Goal: Use online tool/utility: Utilize a website feature to perform a specific function

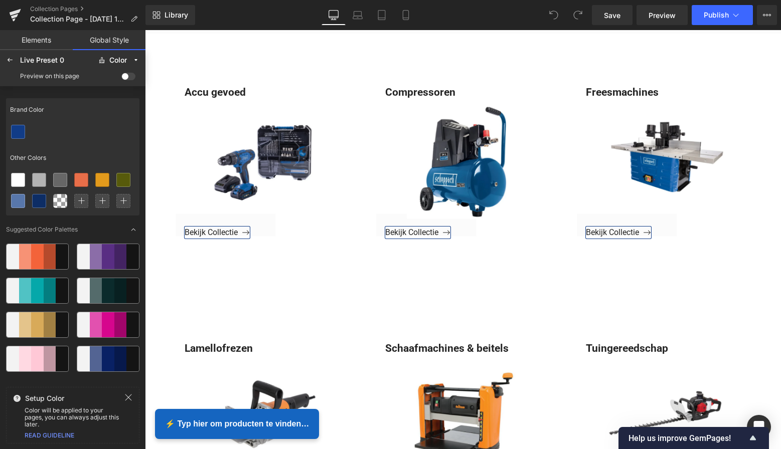
click at [127, 76] on span at bounding box center [128, 77] width 14 height 8
click at [121, 78] on input "checkbox" at bounding box center [121, 78] width 0 height 0
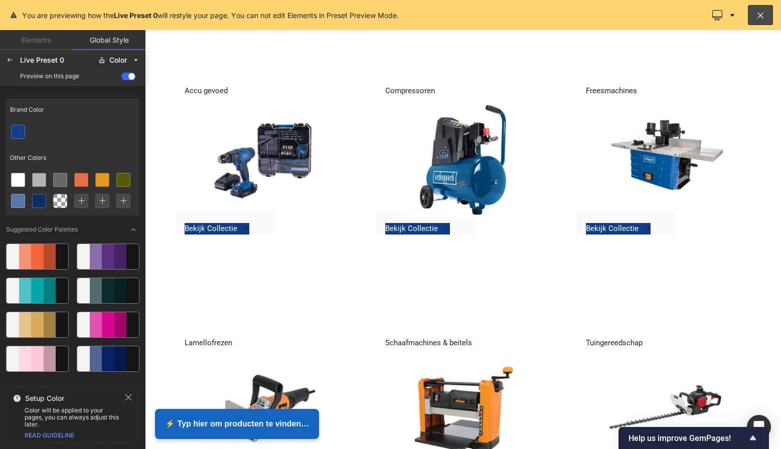
click at [212, 227] on div at bounding box center [463, 239] width 636 height 419
click at [10, 60] on icon at bounding box center [10, 60] width 8 height 8
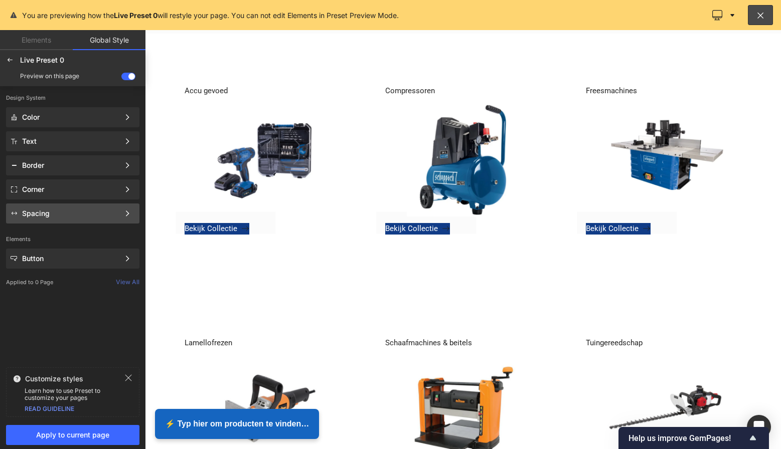
click at [100, 212] on div "Spacing" at bounding box center [70, 214] width 97 height 8
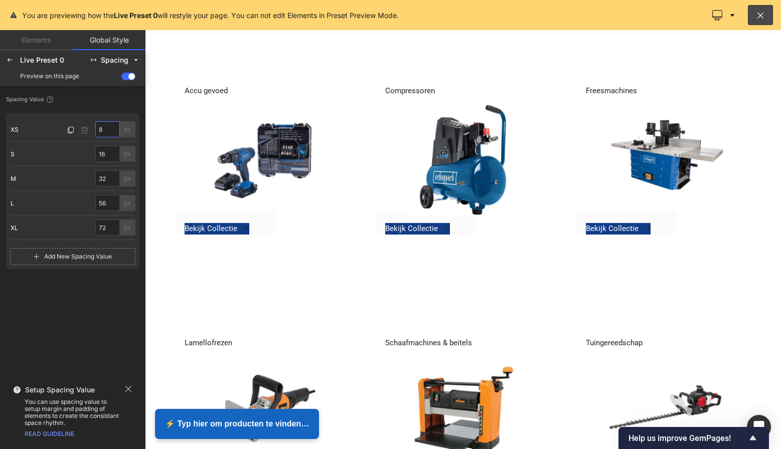
drag, startPoint x: 108, startPoint y: 127, endPoint x: 96, endPoint y: 127, distance: 12.0
click at [96, 127] on input "8" at bounding box center [107, 129] width 25 height 16
type input "10"
click at [70, 288] on div "Spacing Value XS XS 10 px S S 16 px M M 32 px L L 56 px XL XL 72 px Add New Spa…" at bounding box center [72, 233] width 133 height 282
click at [12, 61] on icon at bounding box center [10, 60] width 8 height 8
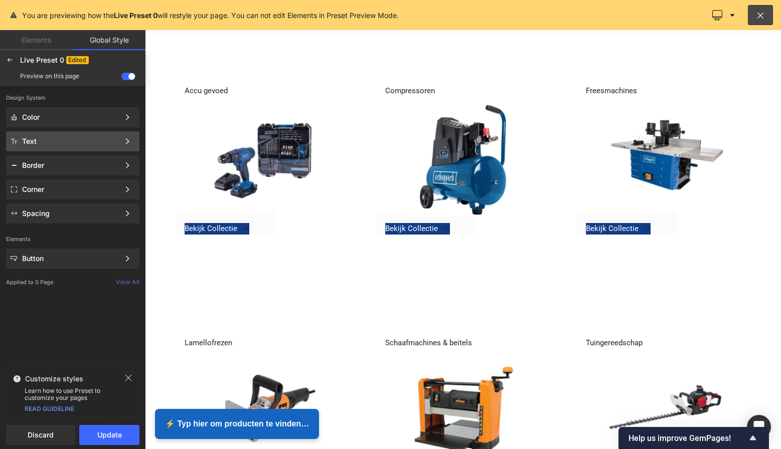
click at [88, 139] on div "Text" at bounding box center [70, 141] width 97 height 8
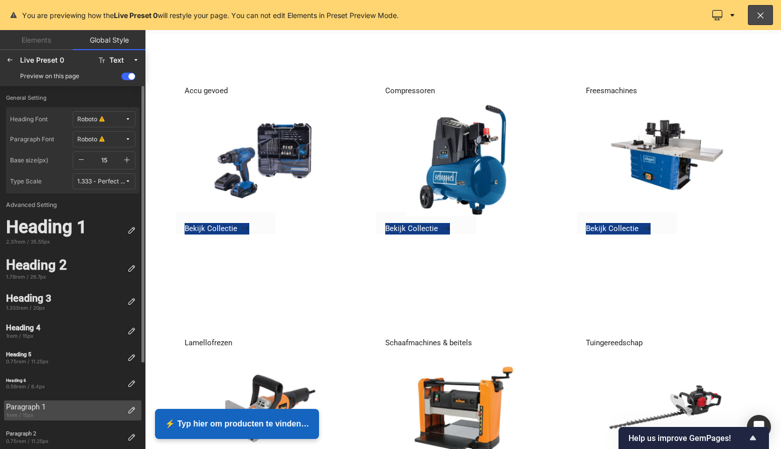
click at [83, 406] on div "Paragraph 1" at bounding box center [64, 407] width 117 height 9
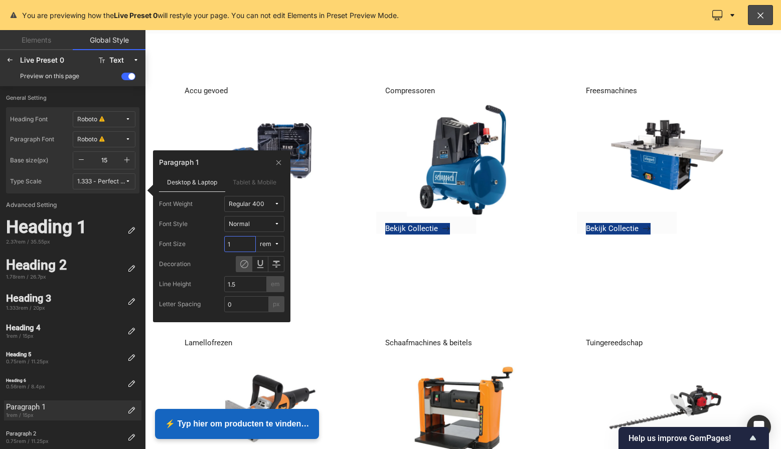
drag, startPoint x: 234, startPoint y: 244, endPoint x: 225, endPoint y: 244, distance: 9.0
click at [225, 244] on input "1" at bounding box center [240, 244] width 32 height 16
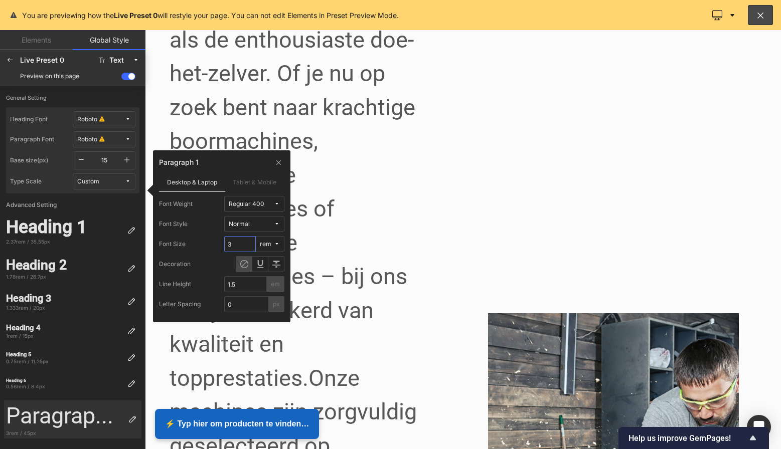
click at [232, 243] on input "3" at bounding box center [240, 244] width 32 height 16
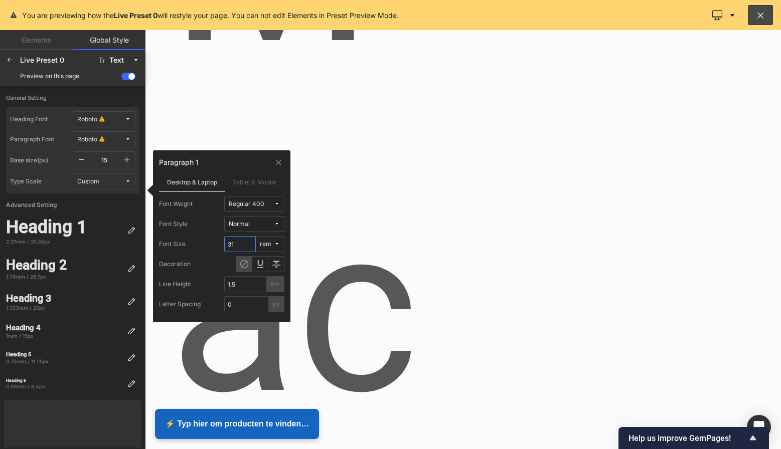
drag, startPoint x: 249, startPoint y: 242, endPoint x: 221, endPoint y: 243, distance: 27.6
click at [221, 242] on div "Font Size 31 rem" at bounding box center [221, 244] width 125 height 16
type input "1"
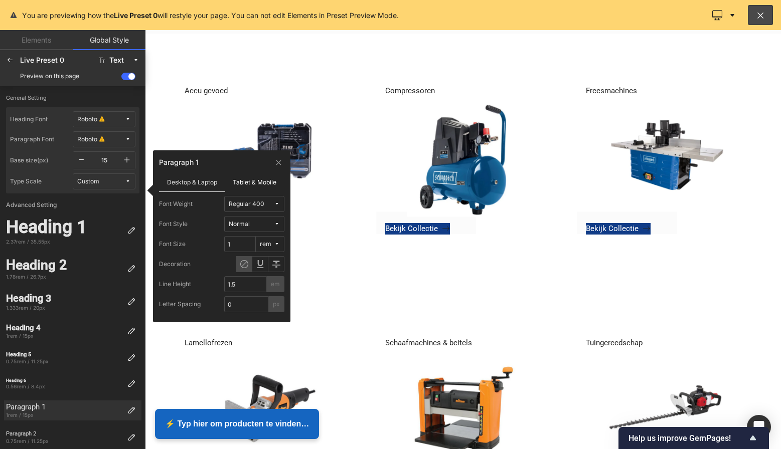
click at [265, 183] on label "Tablet & Mobile" at bounding box center [255, 181] width 60 height 19
click at [204, 186] on label "Desktop & Laptop" at bounding box center [192, 181] width 66 height 19
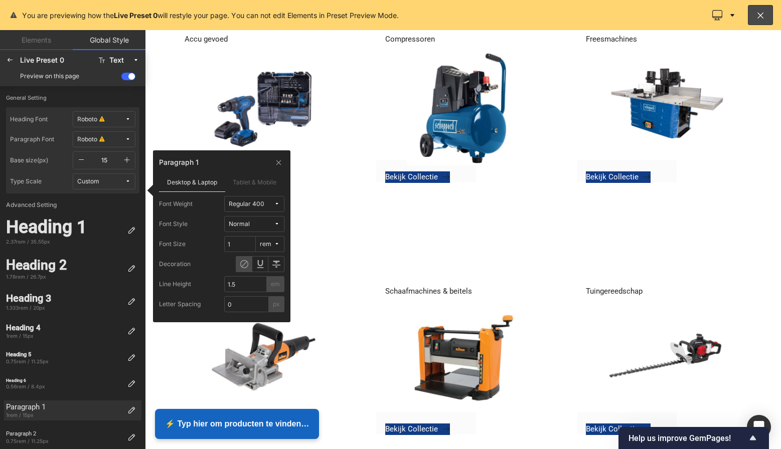
scroll to position [477, 0]
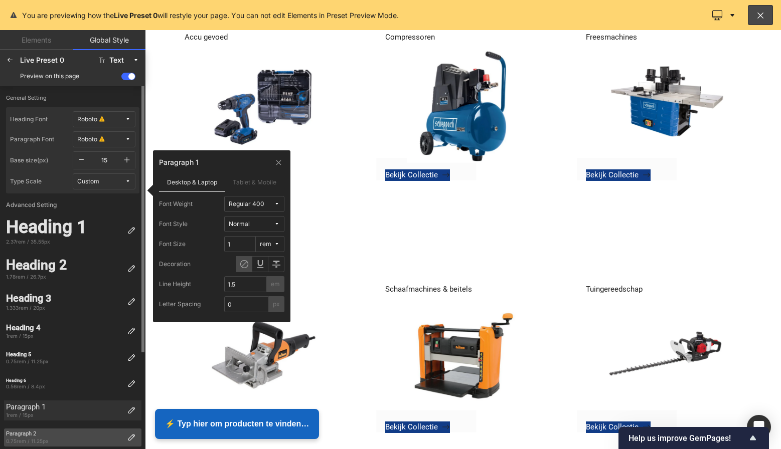
click at [80, 436] on div "Paragraph 2" at bounding box center [64, 434] width 117 height 7
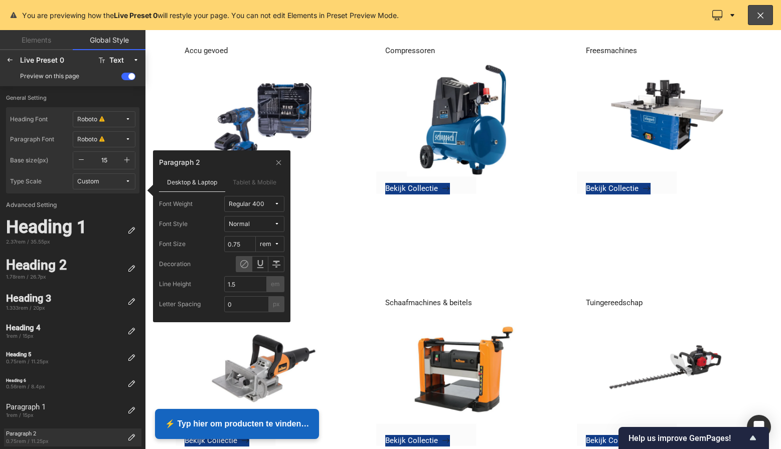
scroll to position [463, 0]
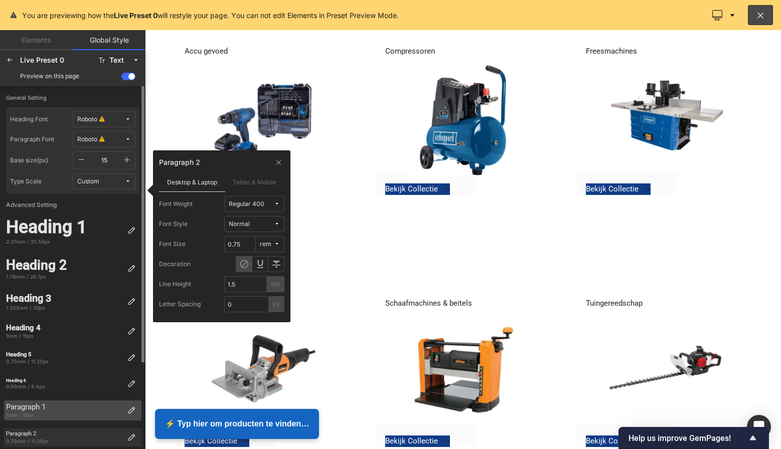
click at [82, 404] on div "Paragraph 1" at bounding box center [64, 407] width 117 height 9
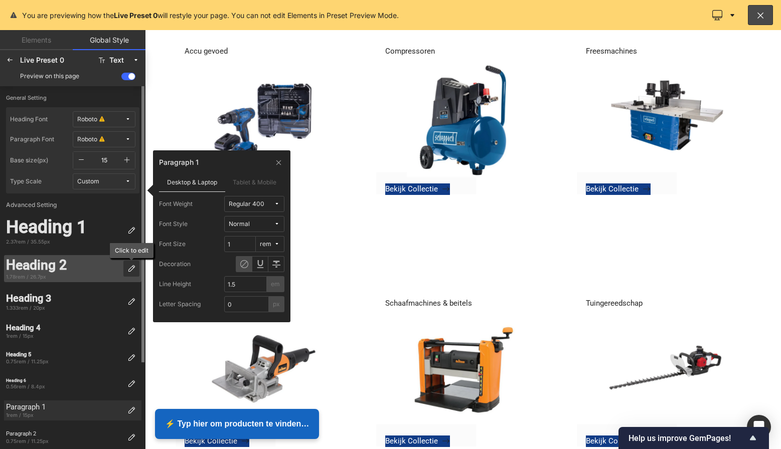
click at [132, 269] on icon at bounding box center [131, 269] width 8 height 8
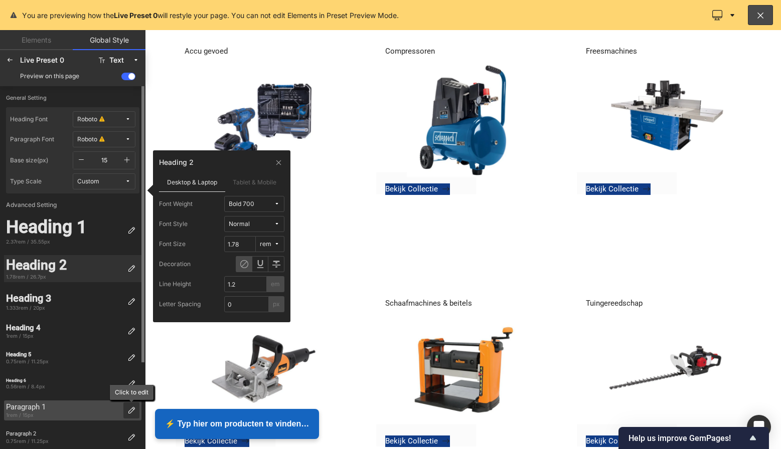
click at [132, 407] on icon at bounding box center [131, 411] width 8 height 8
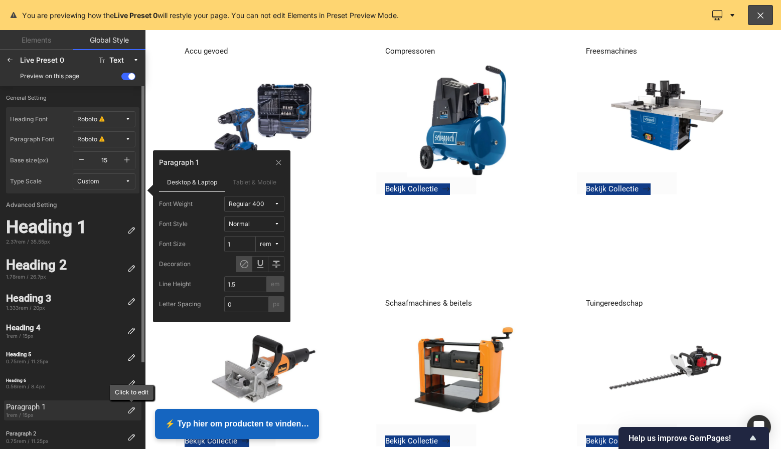
click at [132, 408] on icon at bounding box center [131, 411] width 8 height 8
click at [57, 404] on div "Paragraph 1" at bounding box center [64, 407] width 117 height 9
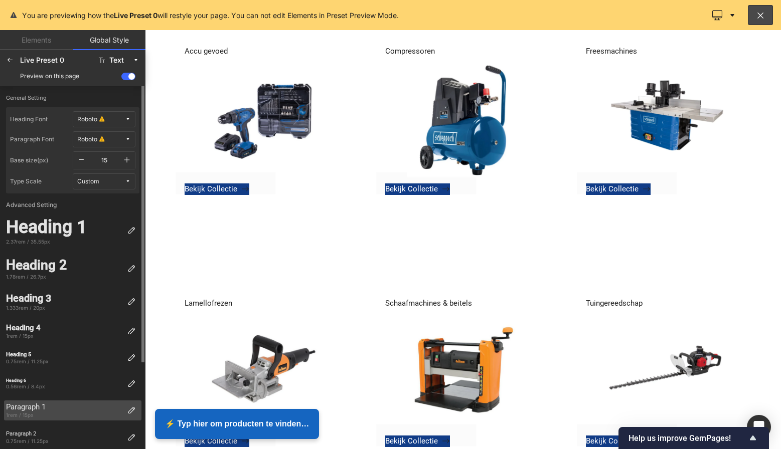
click at [54, 407] on div "Paragraph 1" at bounding box center [64, 407] width 117 height 9
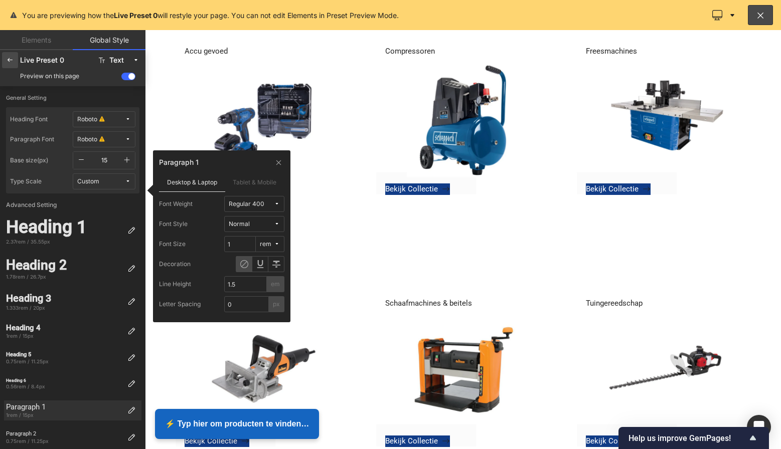
click at [11, 60] on icon at bounding box center [10, 60] width 8 height 8
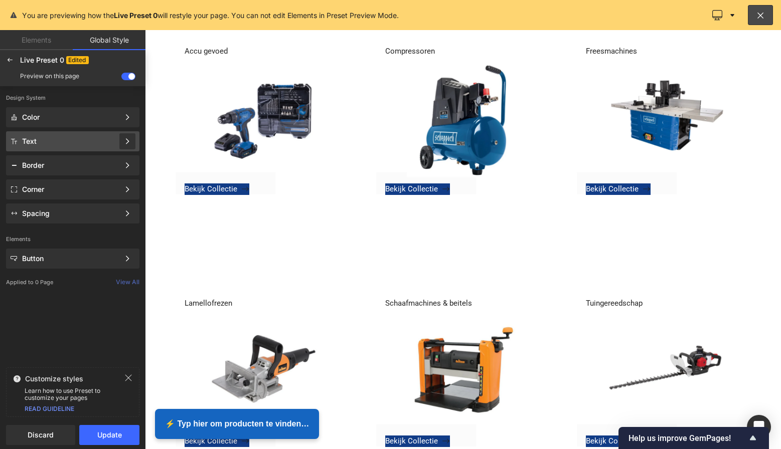
click at [124, 141] on icon at bounding box center [127, 141] width 7 height 7
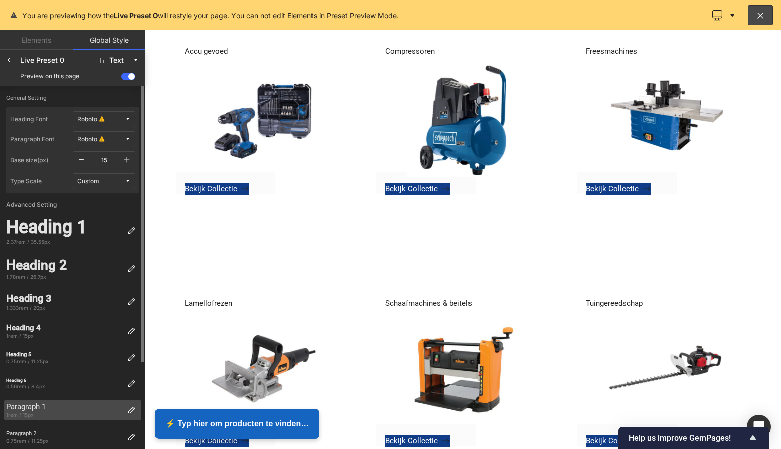
click at [94, 409] on div "Paragraph 1" at bounding box center [64, 407] width 117 height 9
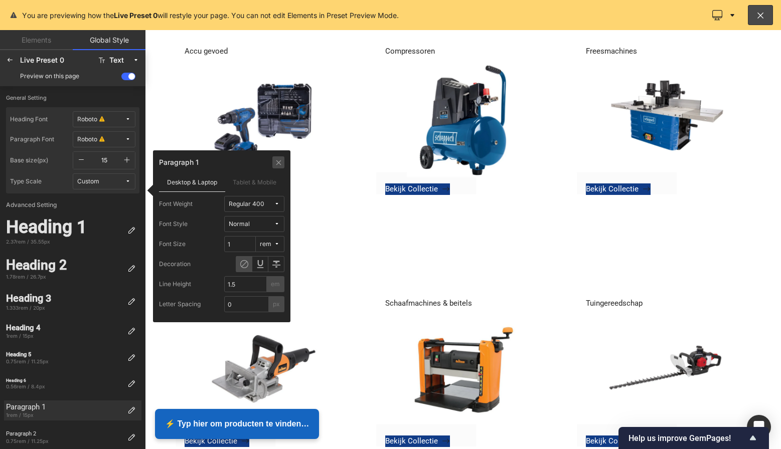
click at [276, 160] on icon at bounding box center [279, 162] width 8 height 8
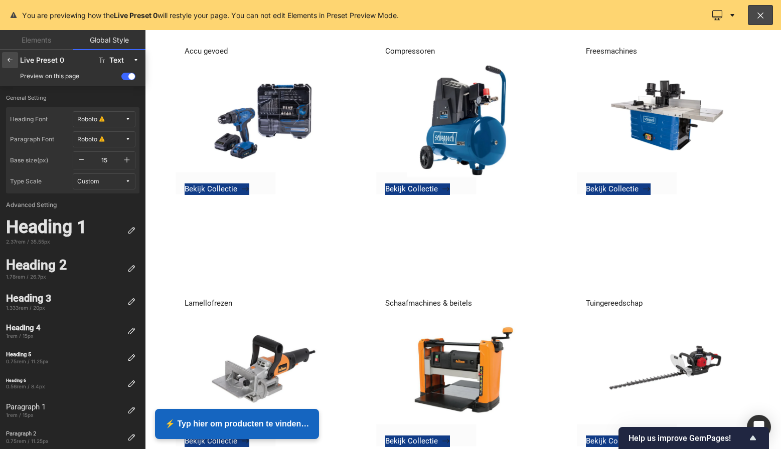
click at [12, 58] on icon at bounding box center [10, 60] width 8 height 8
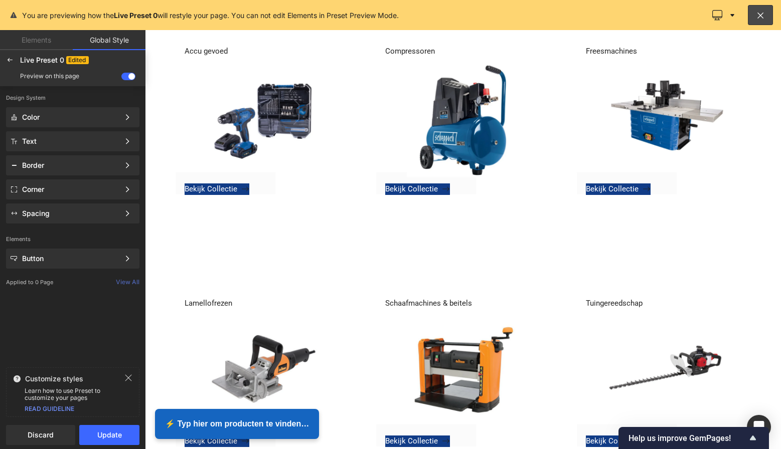
click at [131, 78] on span at bounding box center [128, 77] width 14 height 8
click at [121, 78] on input "checkbox" at bounding box center [121, 78] width 0 height 0
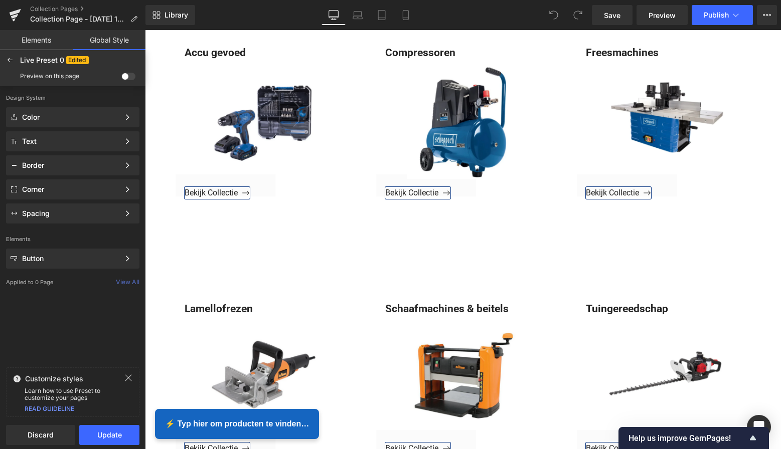
click at [131, 78] on span at bounding box center [128, 77] width 14 height 8
click at [121, 78] on input "checkbox" at bounding box center [121, 78] width 0 height 0
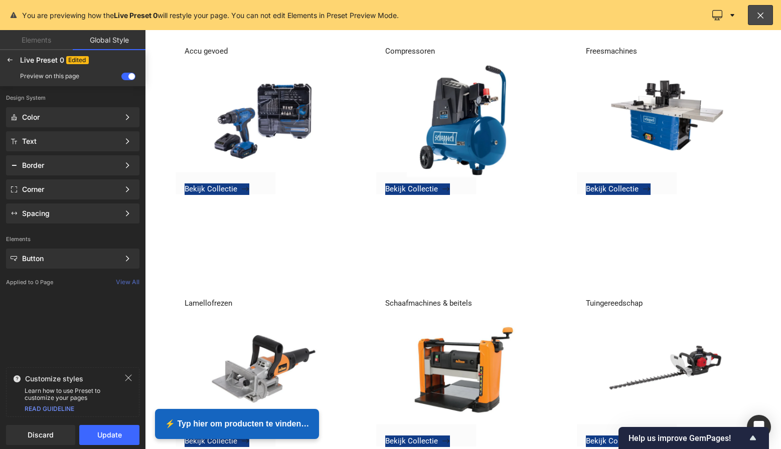
click at [131, 78] on span at bounding box center [128, 77] width 14 height 8
click at [121, 78] on input "checkbox" at bounding box center [121, 78] width 0 height 0
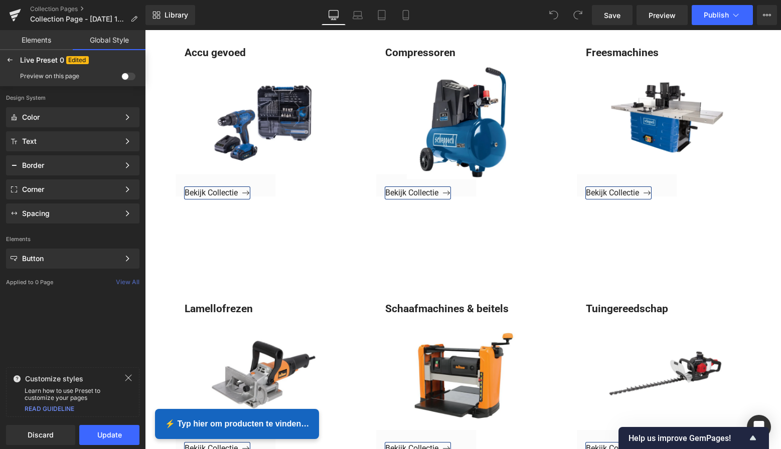
click at [127, 79] on span at bounding box center [128, 77] width 14 height 8
click at [121, 78] on input "checkbox" at bounding box center [121, 78] width 0 height 0
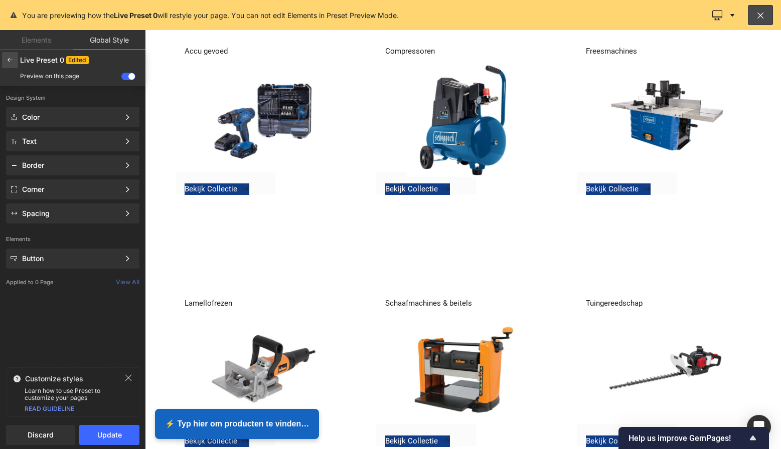
click at [13, 65] on div at bounding box center [10, 60] width 16 height 16
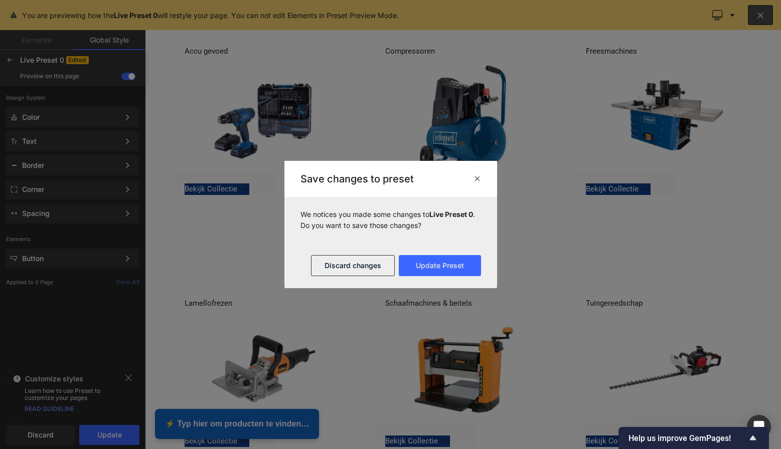
click at [244, 269] on div at bounding box center [390, 224] width 781 height 449
click at [477, 177] on icon at bounding box center [477, 178] width 8 height 8
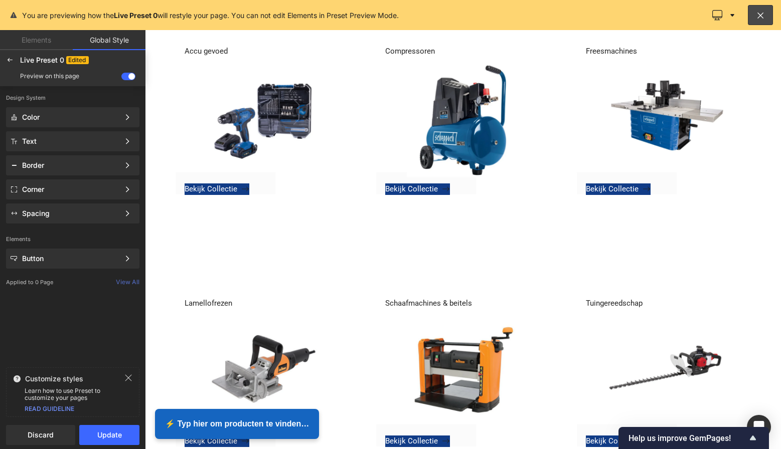
click at [211, 52] on div at bounding box center [463, 239] width 636 height 419
click at [212, 186] on div at bounding box center [463, 239] width 636 height 419
click at [214, 189] on div at bounding box center [463, 239] width 636 height 419
click at [251, 122] on div at bounding box center [463, 239] width 636 height 419
click at [235, 130] on div at bounding box center [463, 239] width 636 height 419
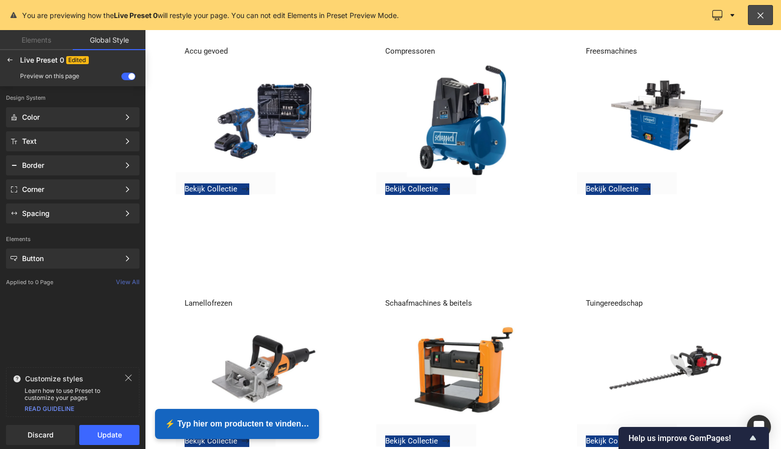
click at [223, 190] on div at bounding box center [463, 239] width 636 height 419
click at [131, 76] on span at bounding box center [128, 77] width 14 height 8
click at [121, 78] on input "checkbox" at bounding box center [121, 78] width 0 height 0
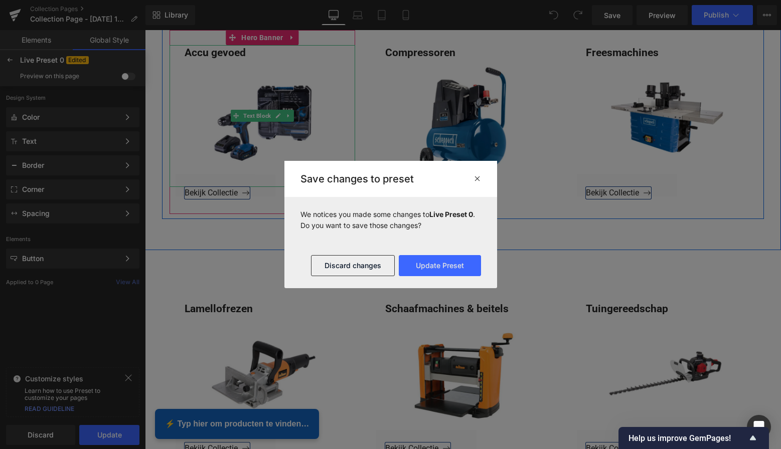
click at [232, 51] on div "Accu gevoed" at bounding box center [262, 116] width 186 height 142
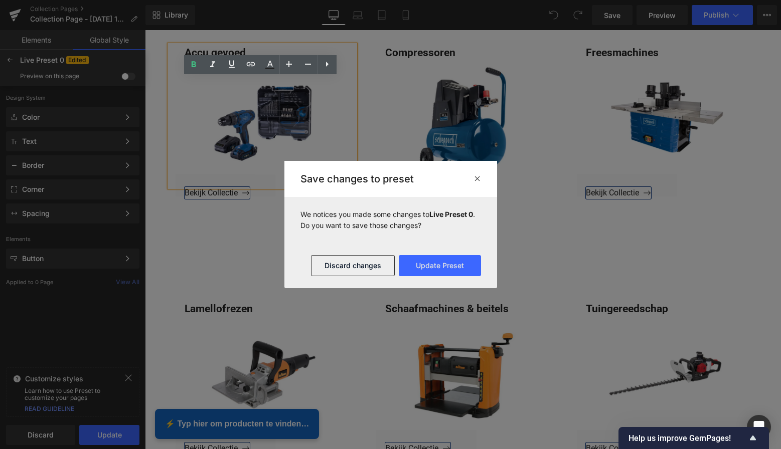
click at [477, 175] on icon at bounding box center [477, 178] width 8 height 8
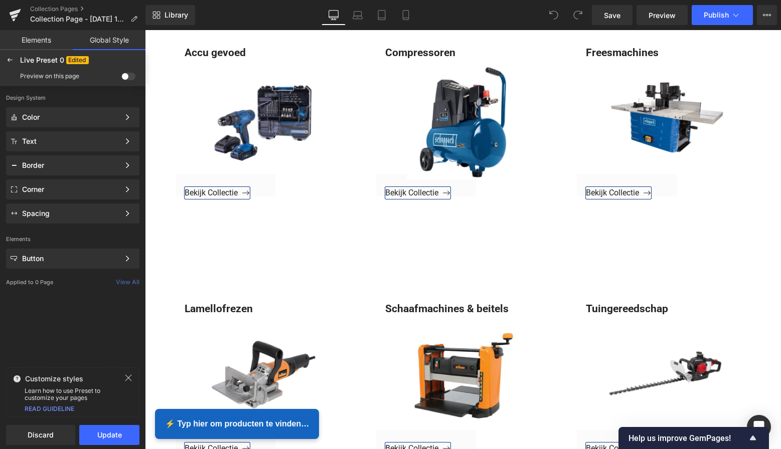
click at [127, 78] on span at bounding box center [128, 77] width 14 height 8
click at [121, 78] on input "checkbox" at bounding box center [121, 78] width 0 height 0
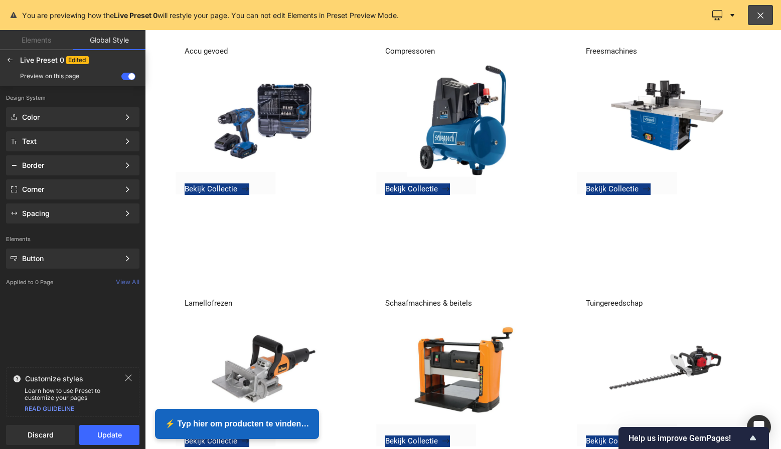
click at [128, 77] on span at bounding box center [128, 77] width 14 height 8
click at [121, 78] on input "checkbox" at bounding box center [121, 78] width 0 height 0
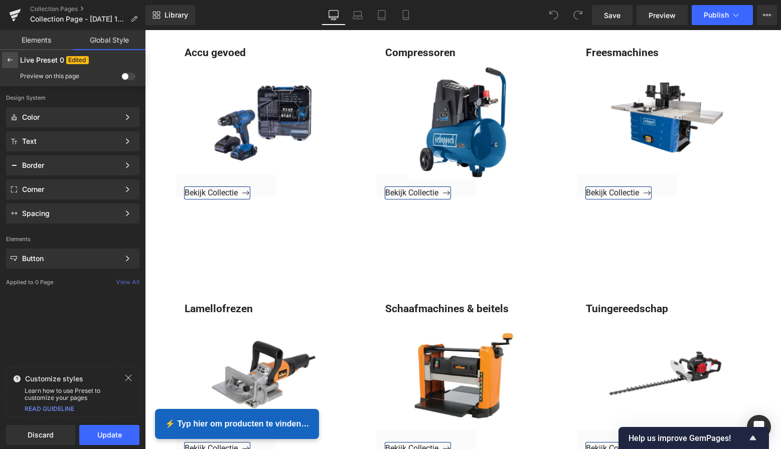
click at [10, 64] on icon at bounding box center [10, 60] width 8 height 8
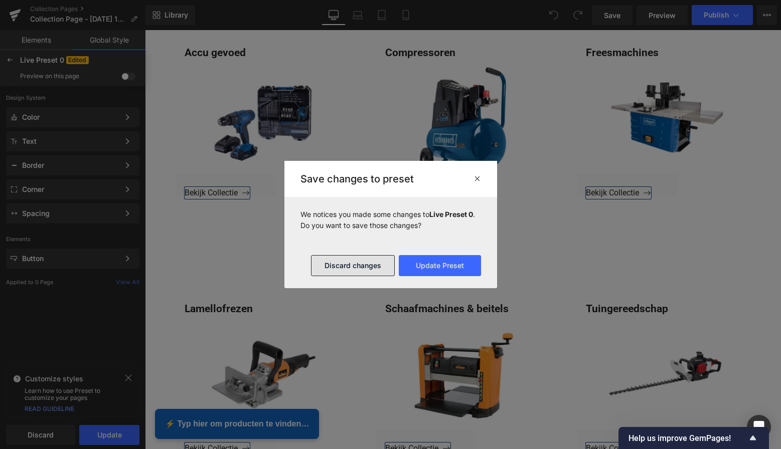
click at [369, 261] on button "Discard changes" at bounding box center [353, 265] width 84 height 21
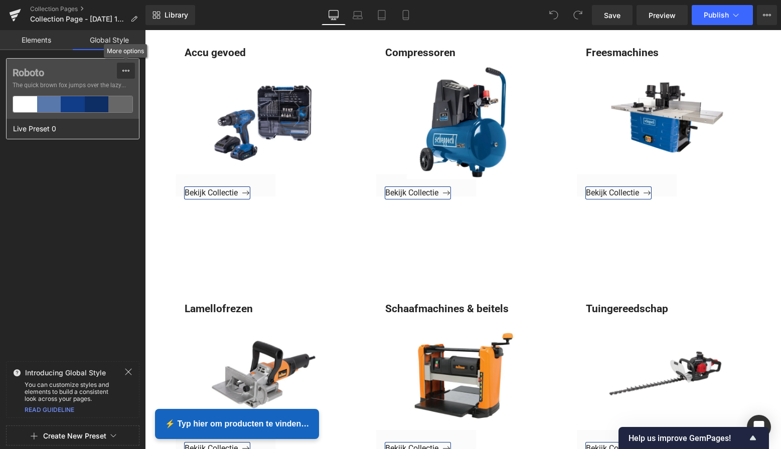
click at [128, 69] on icon at bounding box center [126, 71] width 8 height 8
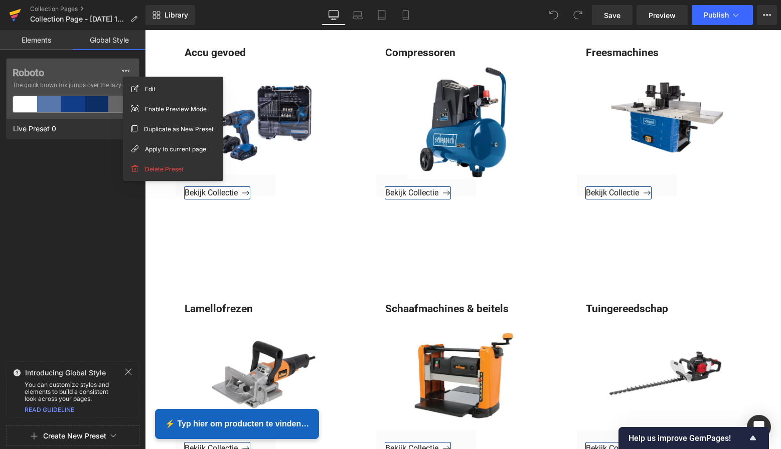
click at [20, 17] on icon at bounding box center [15, 15] width 12 height 25
